Goal: Navigation & Orientation: Find specific page/section

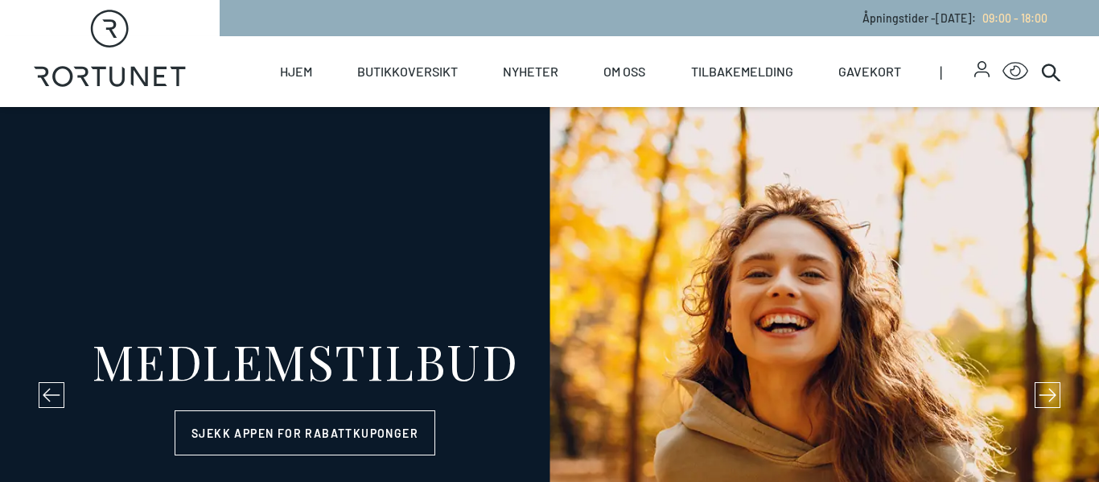
select select "NO"
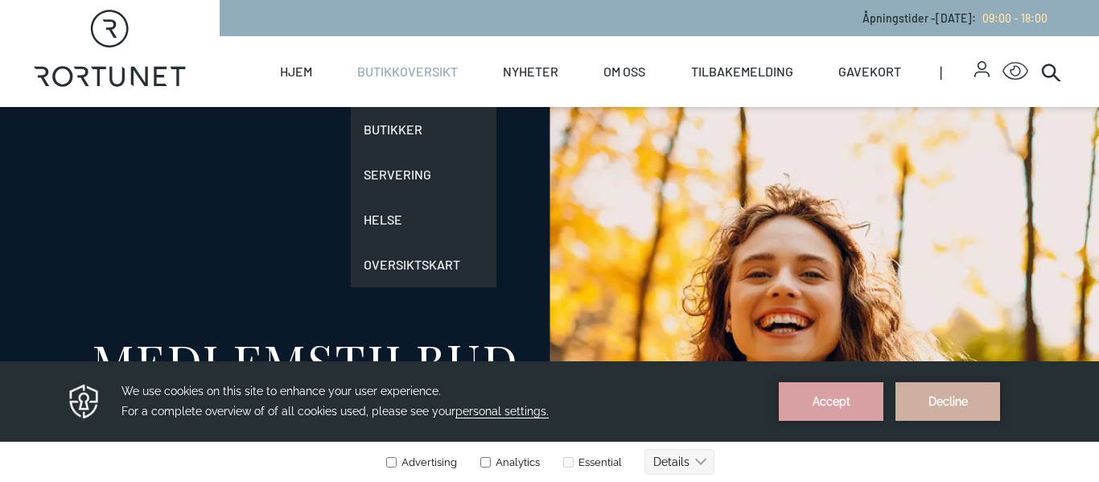
click at [381, 72] on link "Butikkoversikt" at bounding box center [407, 71] width 101 height 71
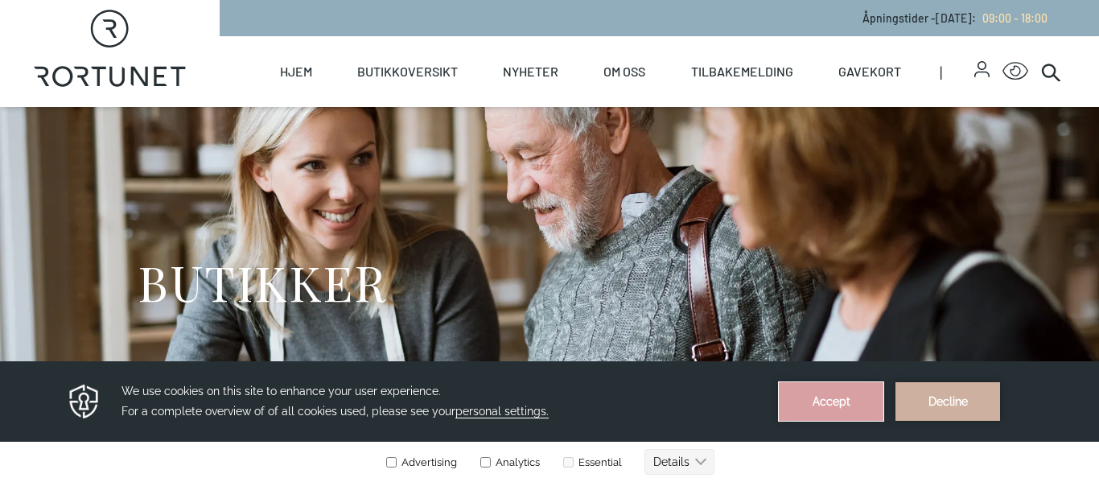
click at [791, 396] on button "Accept" at bounding box center [831, 401] width 105 height 39
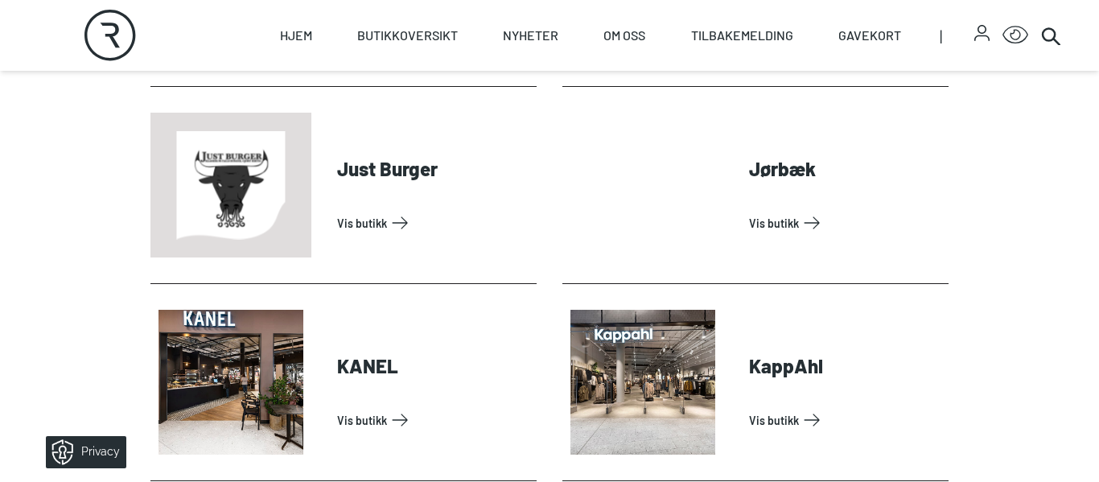
scroll to position [1850, 0]
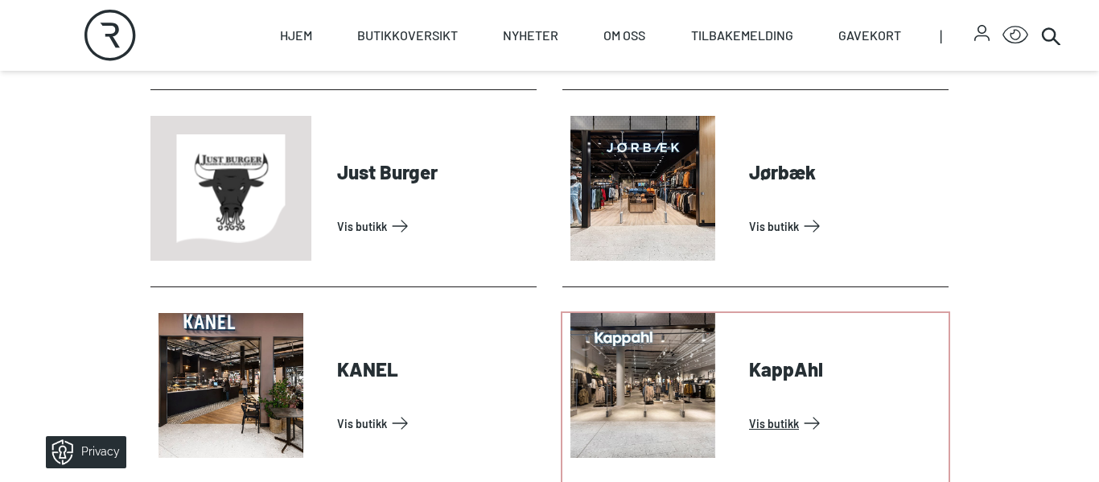
click at [749, 410] on link "Vis butikk" at bounding box center [845, 423] width 193 height 26
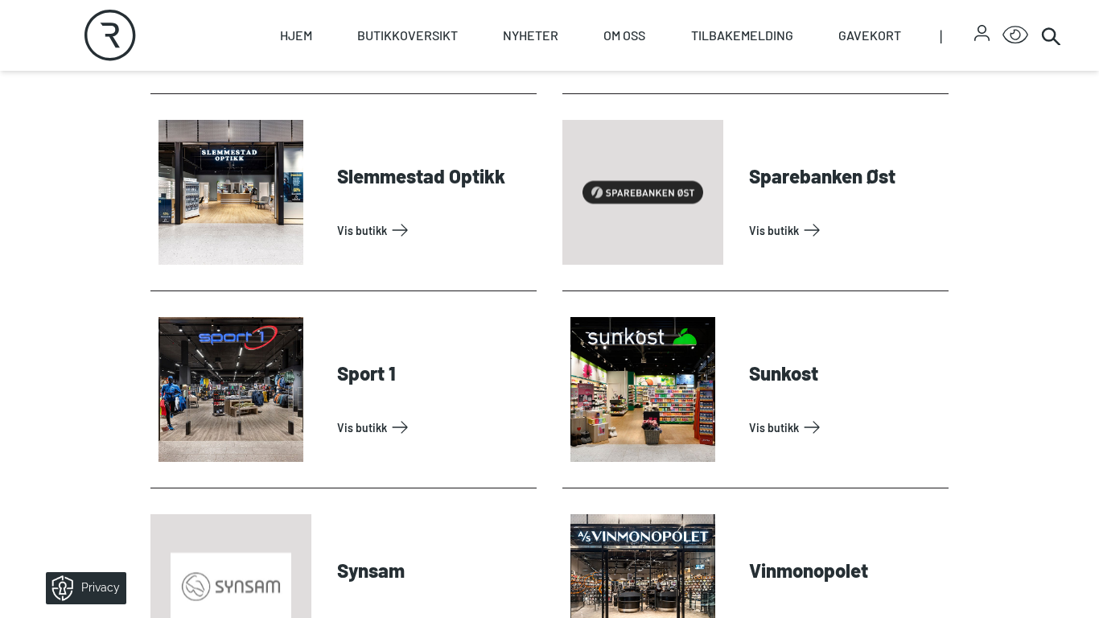
scroll to position [4616, 0]
